Goal: Navigation & Orientation: Find specific page/section

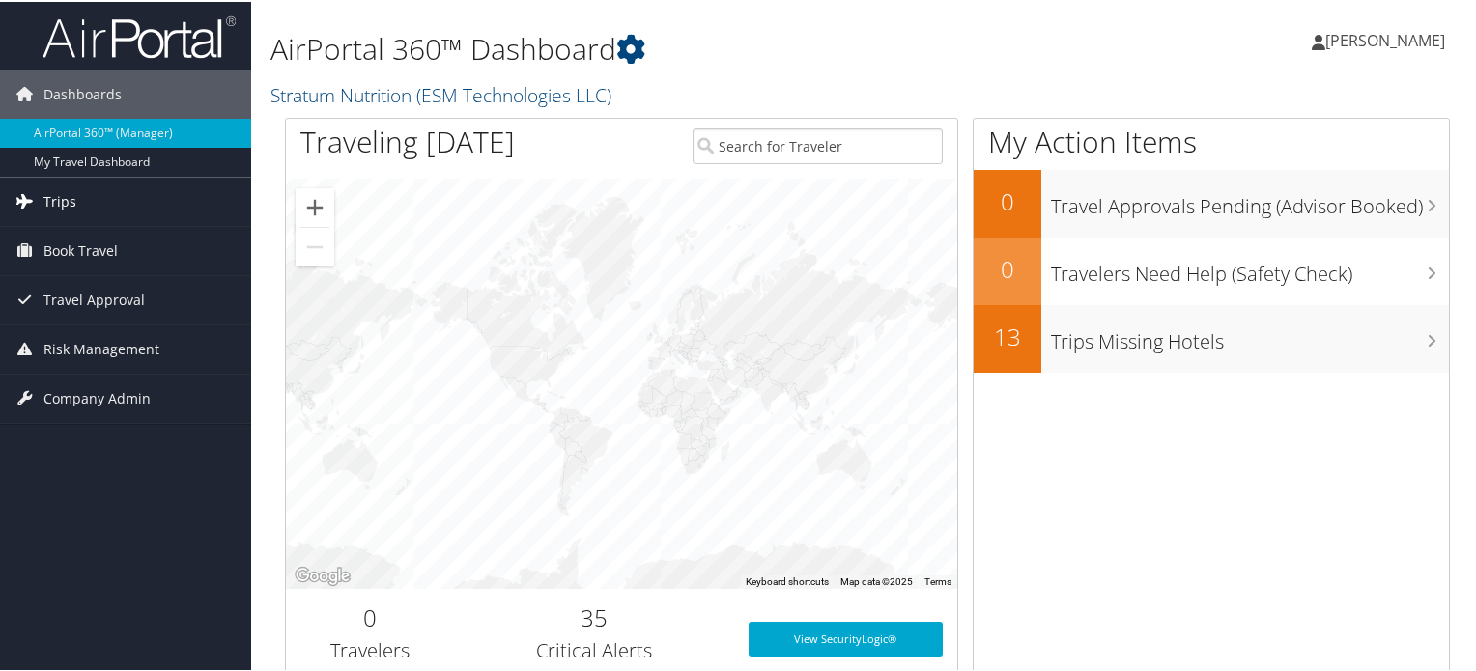
click at [141, 203] on link "Trips" at bounding box center [125, 200] width 251 height 48
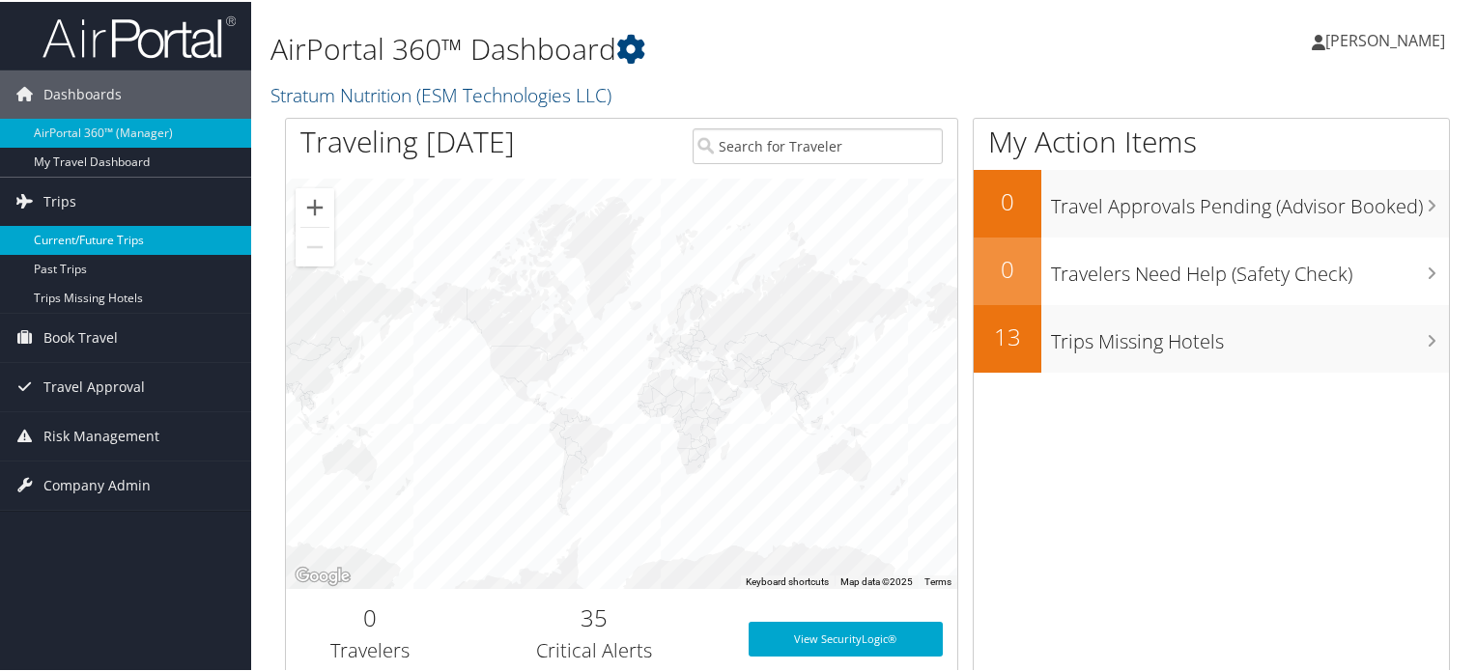
click at [81, 243] on link "Current/Future Trips" at bounding box center [125, 238] width 251 height 29
